Goal: Information Seeking & Learning: Learn about a topic

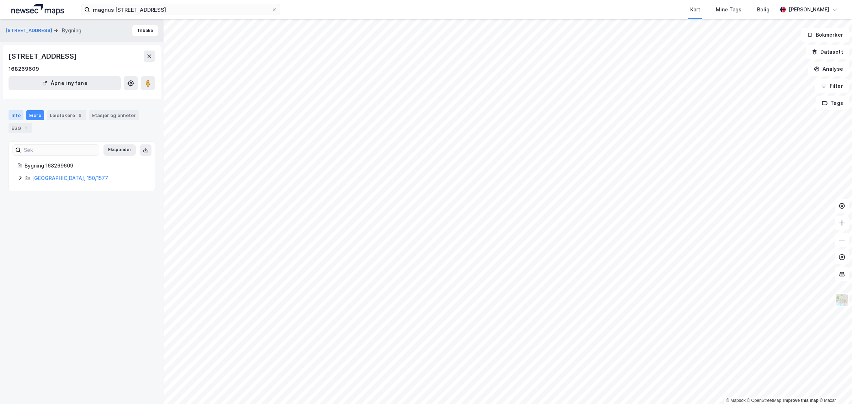
click at [17, 115] on div "Info" at bounding box center [16, 115] width 15 height 10
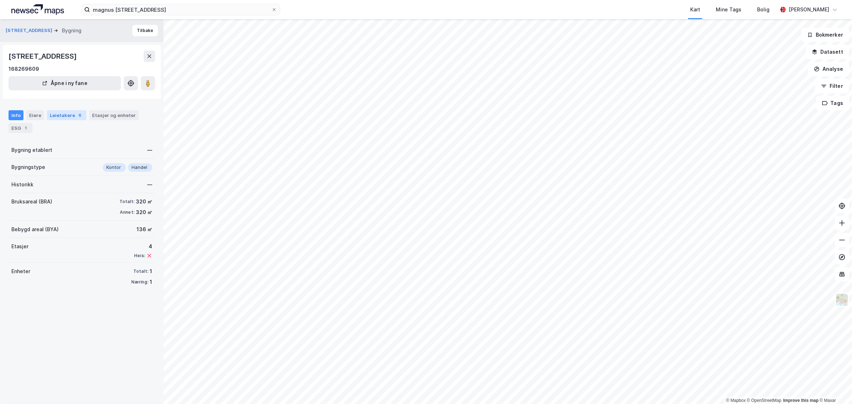
click at [64, 115] on div "Leietakere 6" at bounding box center [66, 115] width 39 height 10
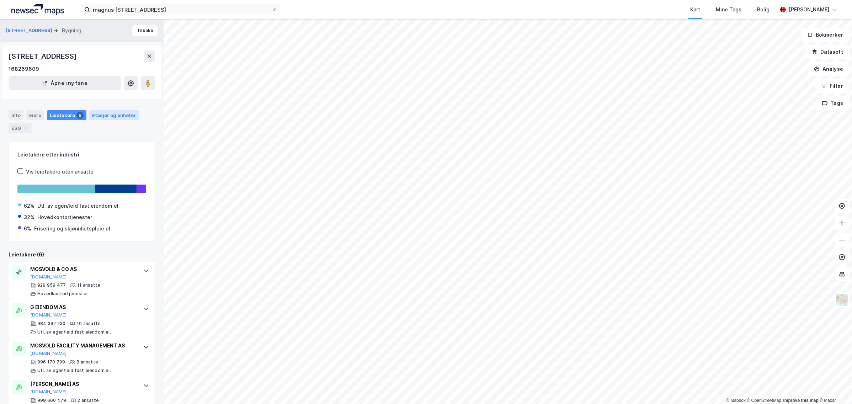
click at [93, 113] on div "Etasjer og enheter" at bounding box center [114, 115] width 44 height 6
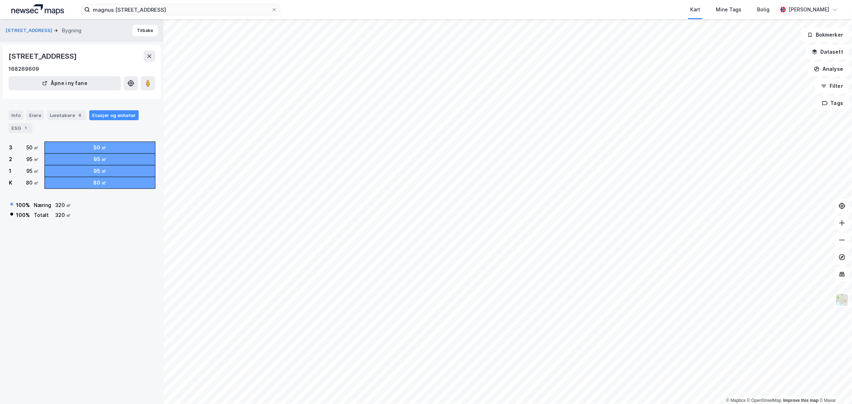
click at [681, 0] on html "magnus barfotsvei 9 Kart Mine Tags [PERSON_NAME] [PERSON_NAME] © Mapbox © OpenS…" at bounding box center [426, 202] width 852 height 404
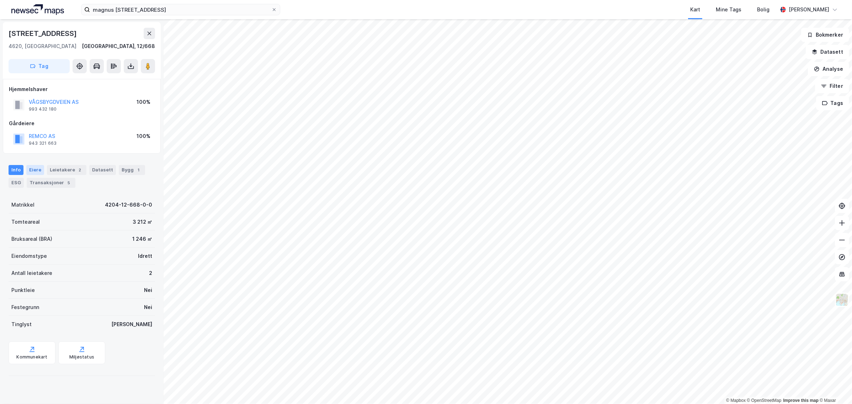
click at [31, 168] on div "Eiere" at bounding box center [35, 170] width 18 height 10
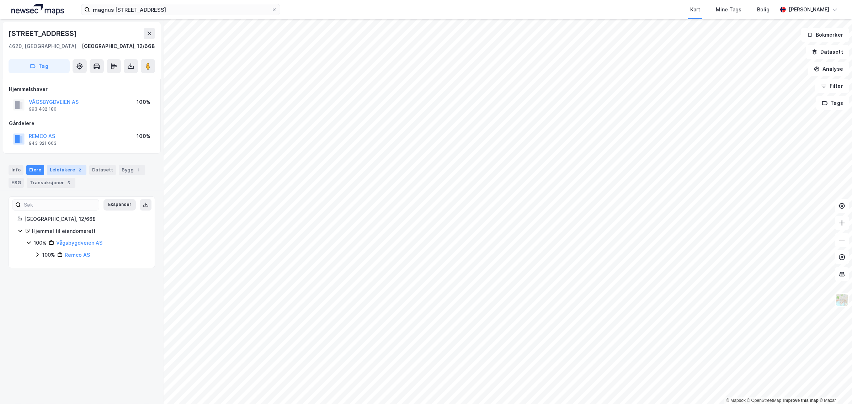
click at [76, 169] on div "2" at bounding box center [79, 169] width 7 height 7
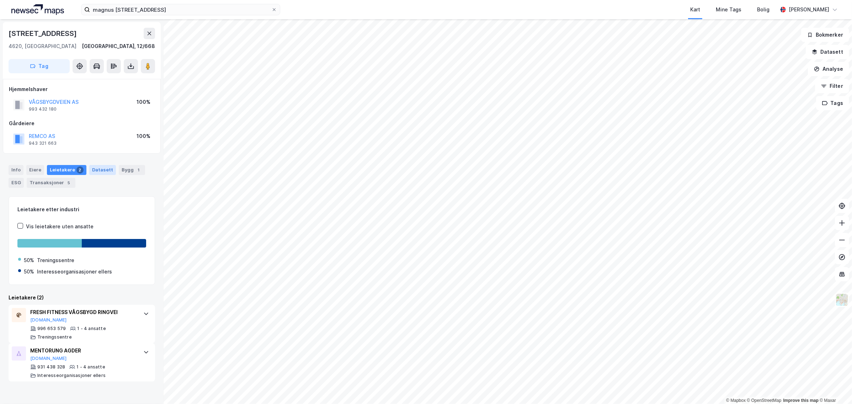
click at [108, 170] on div "Datasett" at bounding box center [102, 170] width 27 height 10
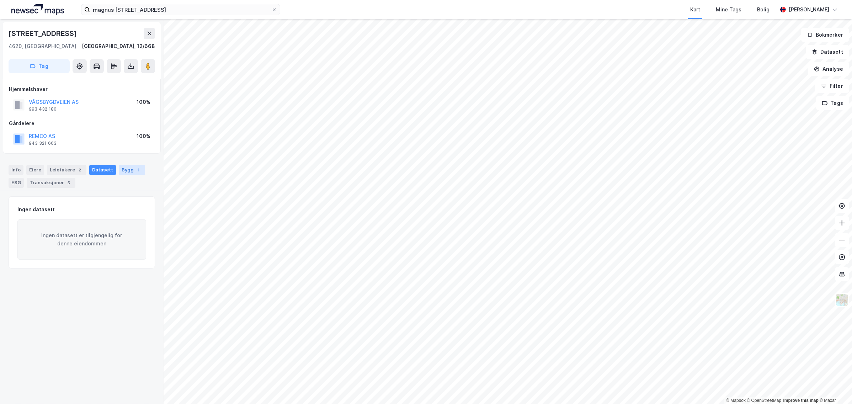
click at [119, 171] on div "Bygg 1" at bounding box center [132, 170] width 26 height 10
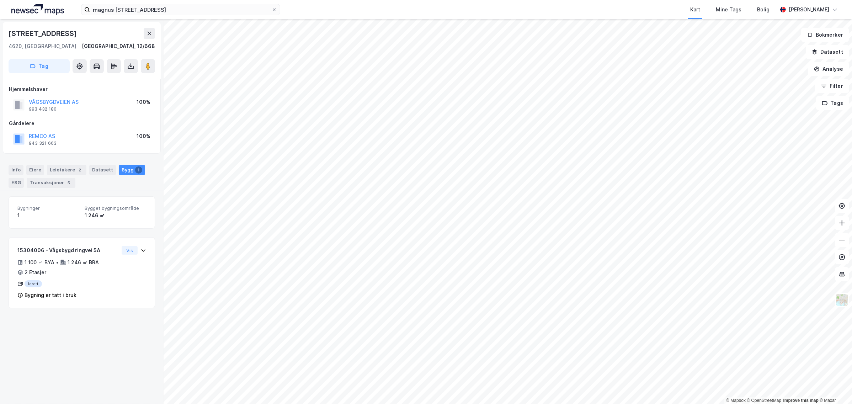
click at [9, 184] on div "ESG" at bounding box center [16, 183] width 15 height 10
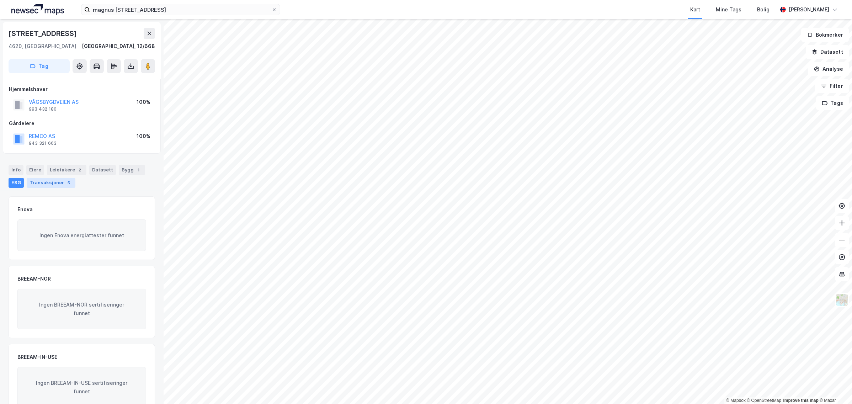
click at [42, 182] on div "Transaksjoner 5" at bounding box center [51, 183] width 49 height 10
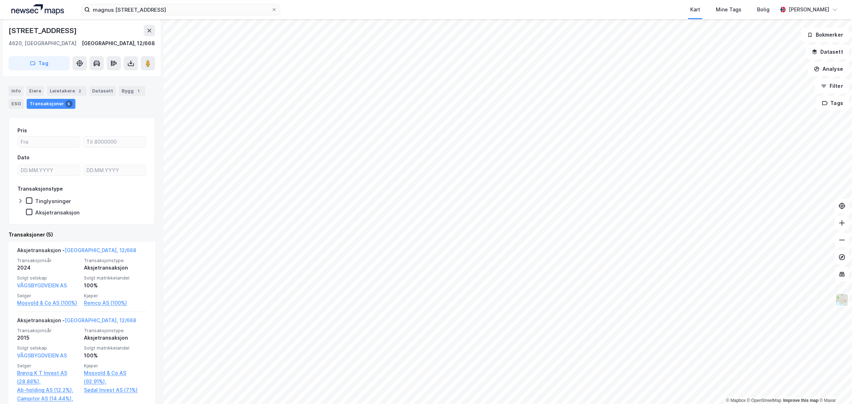
scroll to position [369, 0]
